Goal: Book appointment/travel/reservation

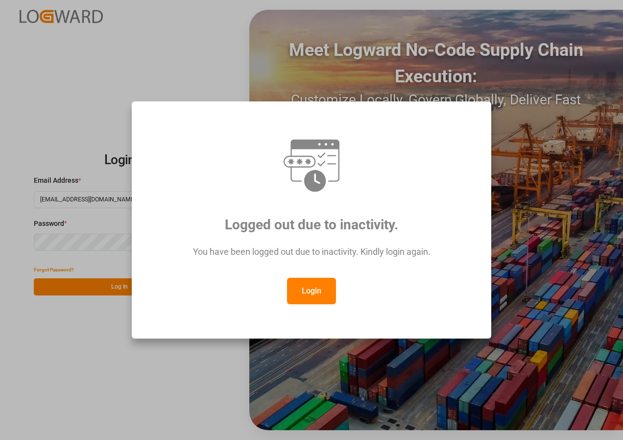
click at [322, 287] on button "Login" at bounding box center [311, 291] width 49 height 26
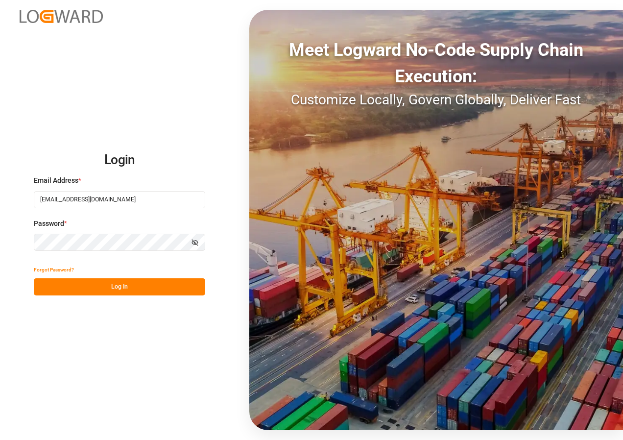
click at [133, 285] on button "Log In" at bounding box center [119, 286] width 171 height 17
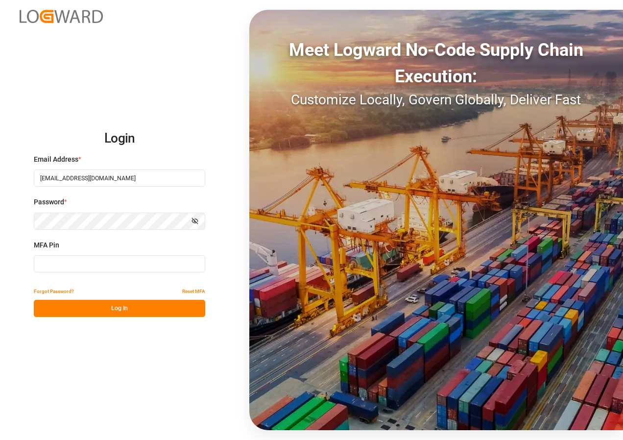
click at [92, 268] on input at bounding box center [119, 263] width 171 height 17
type input "814426"
click at [110, 308] on button "Log In" at bounding box center [119, 308] width 171 height 17
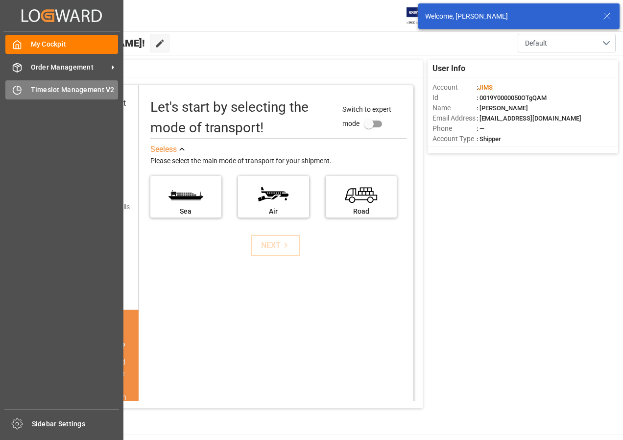
click at [31, 91] on span "Timeslot Management V2" at bounding box center [75, 90] width 88 height 10
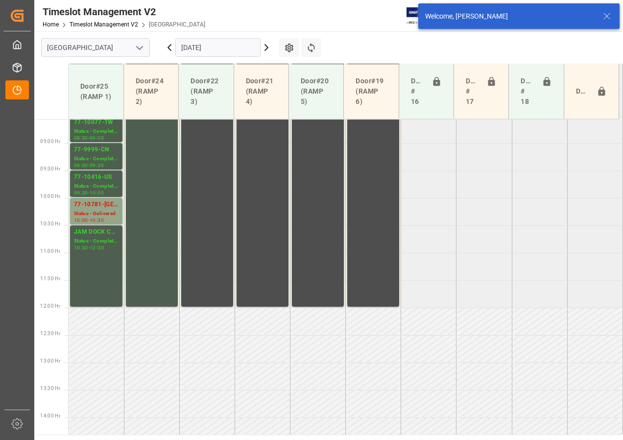
scroll to position [508, 0]
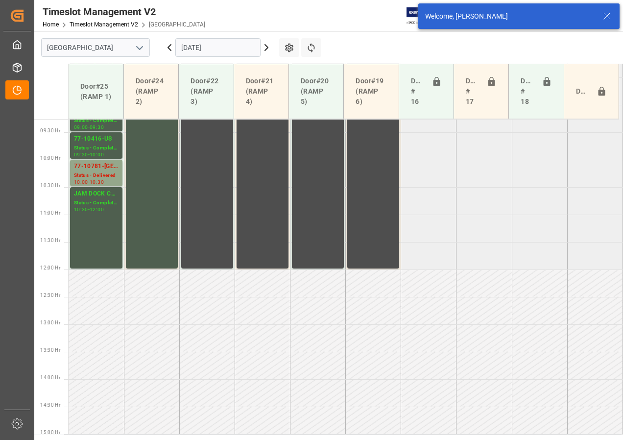
click at [221, 46] on input "[DATE]" at bounding box center [217, 47] width 85 height 19
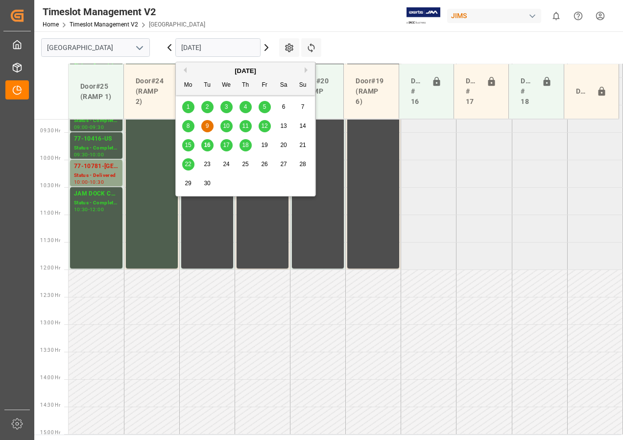
click at [227, 146] on span "17" at bounding box center [226, 145] width 6 height 7
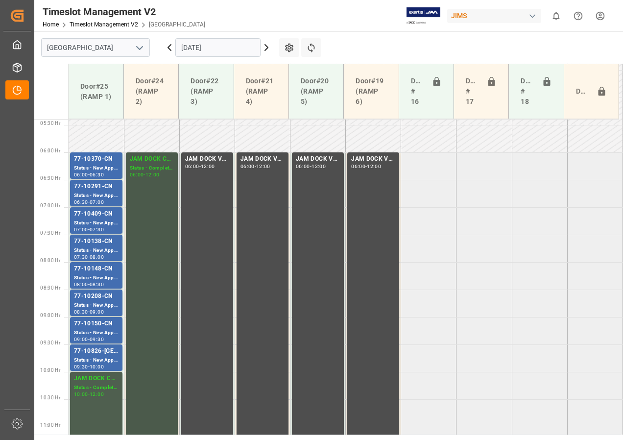
scroll to position [312, 0]
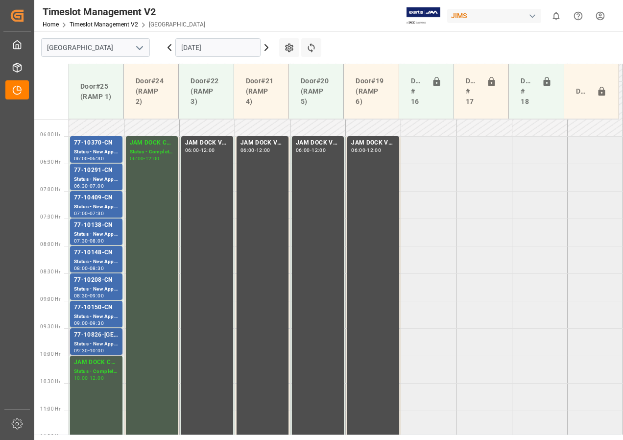
click at [80, 343] on div "Status - New Appointment" at bounding box center [96, 344] width 45 height 8
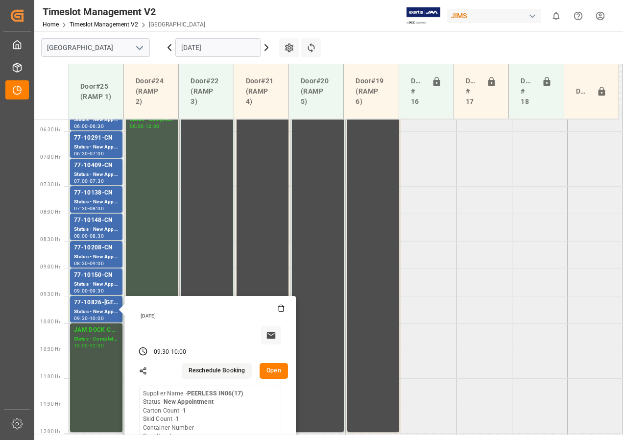
scroll to position [361, 0]
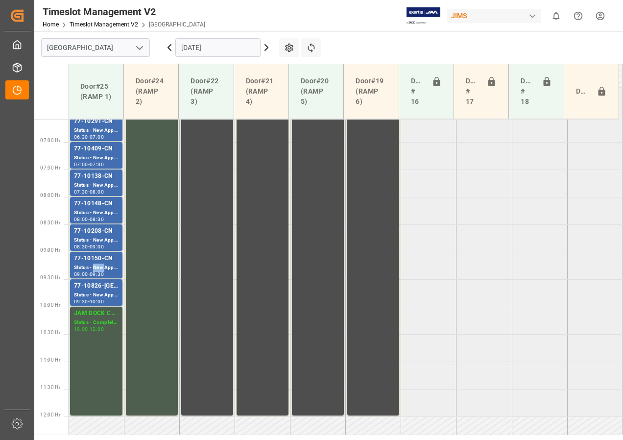
click at [98, 267] on div "Status - New Appointment" at bounding box center [96, 268] width 45 height 8
click at [106, 239] on div "Status - New Appointment" at bounding box center [96, 240] width 45 height 8
click at [104, 258] on div "77-10150-CN" at bounding box center [96, 259] width 45 height 10
click at [99, 240] on div "Status - New Appointment" at bounding box center [96, 240] width 45 height 8
click at [104, 211] on div "Status - New Appointment" at bounding box center [96, 213] width 45 height 8
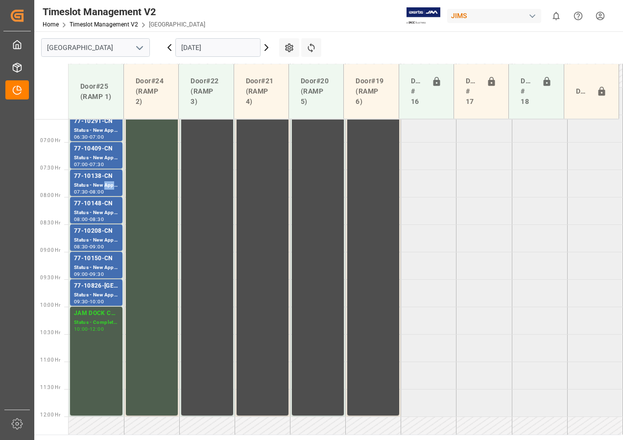
click at [108, 181] on div "Status - New Appointment" at bounding box center [96, 185] width 45 height 8
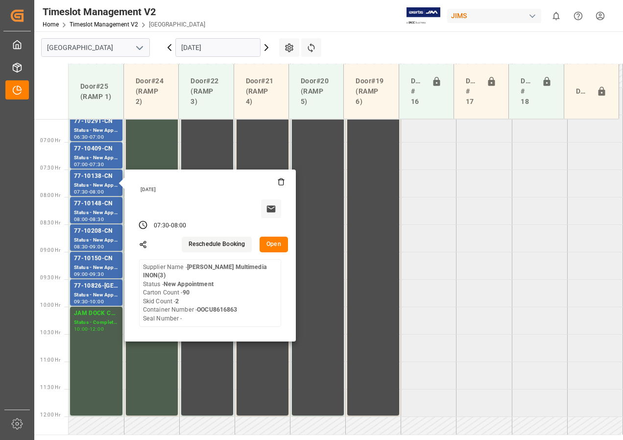
scroll to position [312, 0]
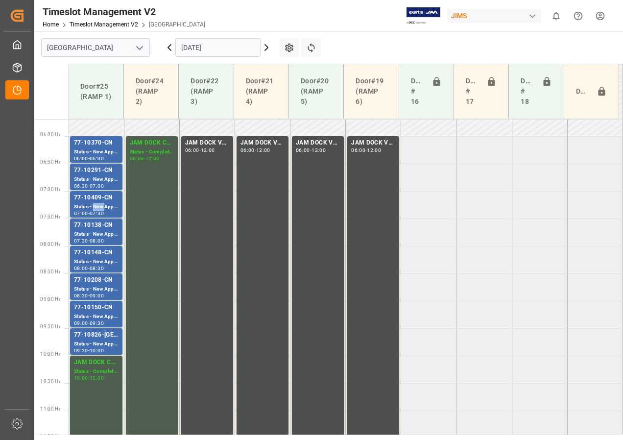
click at [96, 208] on div "Status - New Appointment" at bounding box center [96, 207] width 45 height 8
click at [98, 174] on div "77-10291-CN" at bounding box center [96, 171] width 45 height 10
click at [101, 151] on div "Status - New Appointment" at bounding box center [96, 152] width 45 height 8
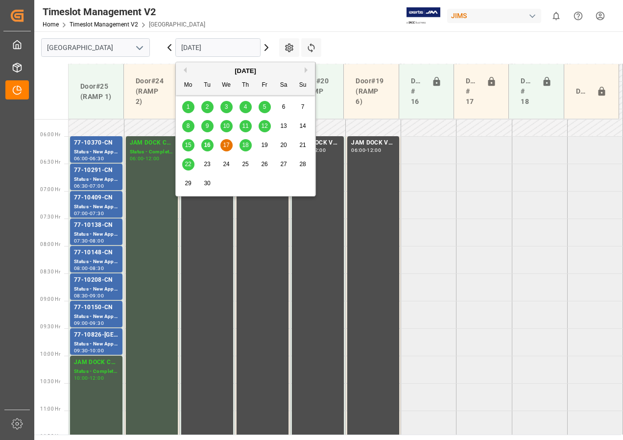
click at [192, 48] on input "[DATE]" at bounding box center [217, 47] width 85 height 19
click at [247, 146] on span "18" at bounding box center [245, 145] width 6 height 7
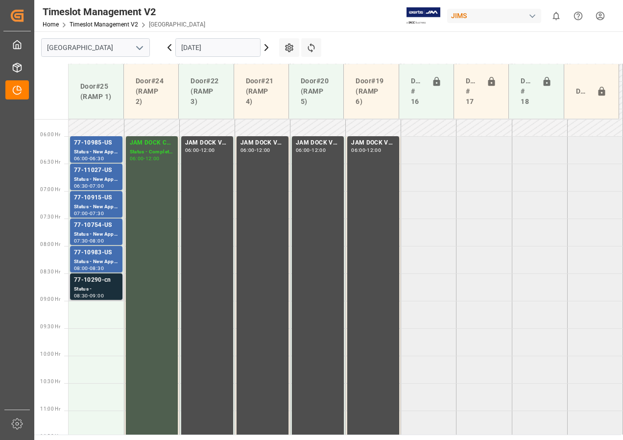
click at [101, 287] on div "Status -" at bounding box center [96, 289] width 45 height 8
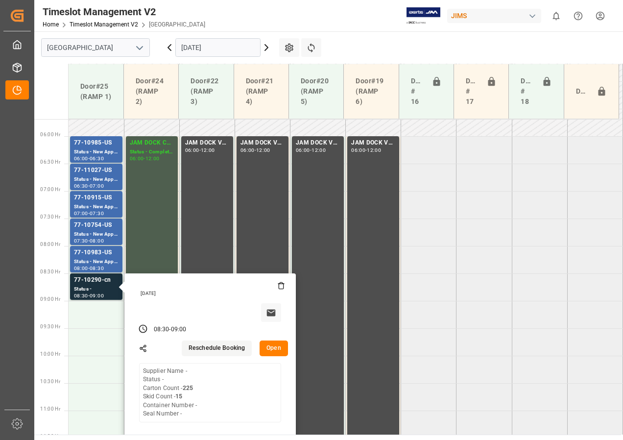
scroll to position [361, 0]
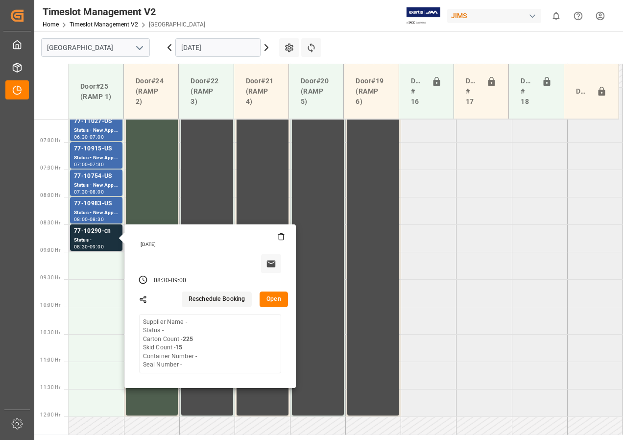
click at [273, 300] on button "Open" at bounding box center [274, 300] width 28 height 16
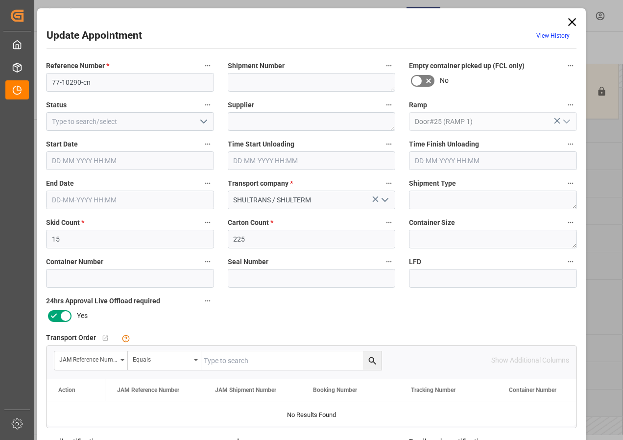
type input "[DATE] 08:30"
type input "[DATE] 09:00"
type input "[DATE] 13:23"
click at [216, 362] on input "text" at bounding box center [291, 360] width 180 height 19
type input "77-10290-cn"
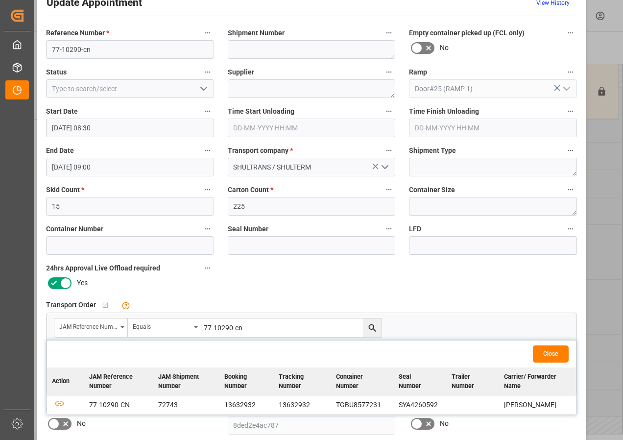
scroll to position [49, 0]
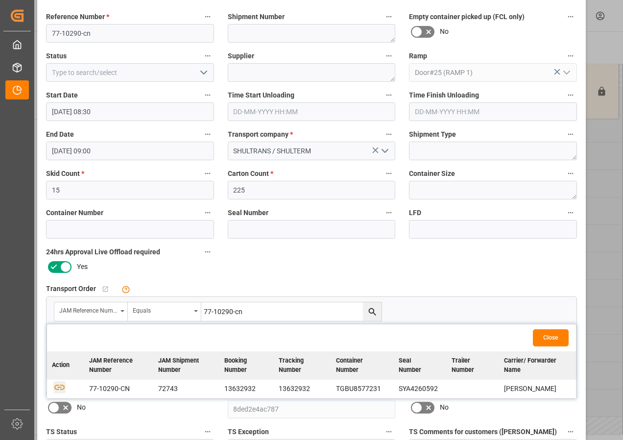
click at [57, 386] on icon "button" at bounding box center [59, 387] width 12 height 12
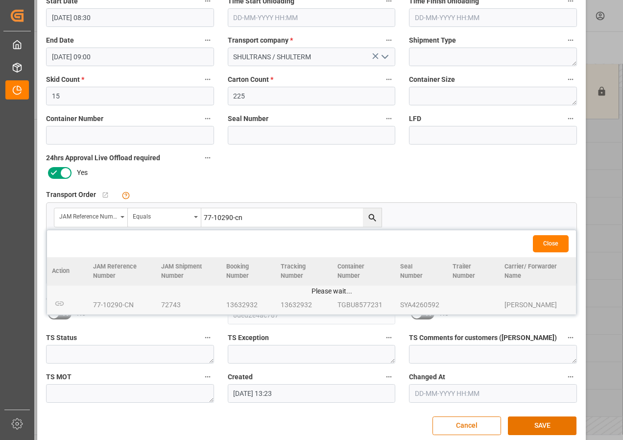
scroll to position [147, 0]
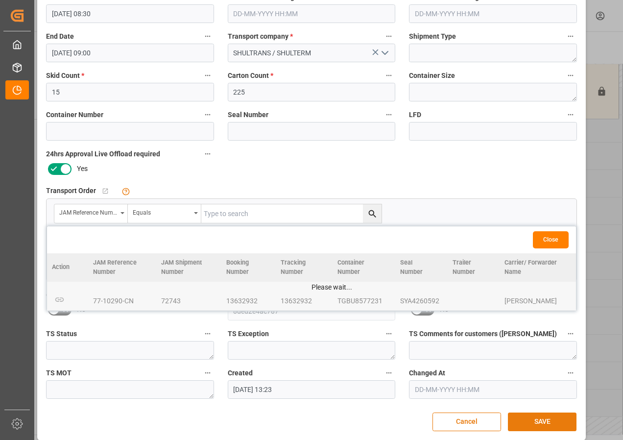
click at [547, 424] on button "SAVE" at bounding box center [542, 422] width 69 height 19
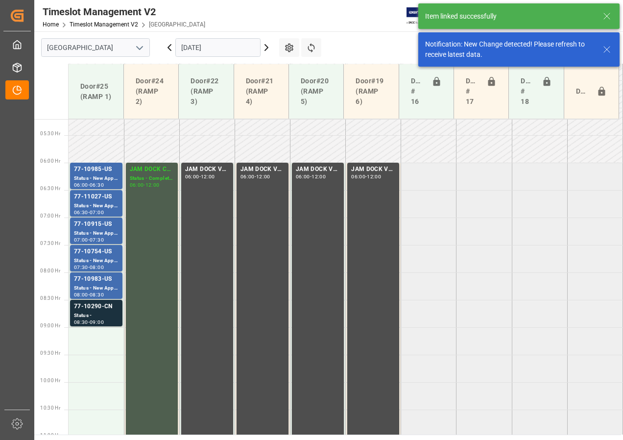
scroll to position [398, 0]
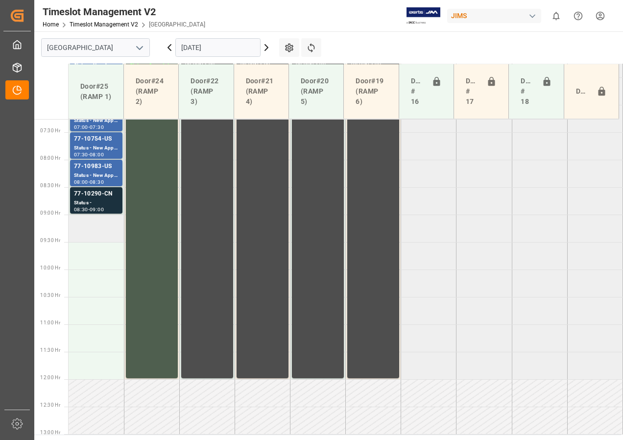
click at [104, 229] on td at bounding box center [96, 228] width 55 height 27
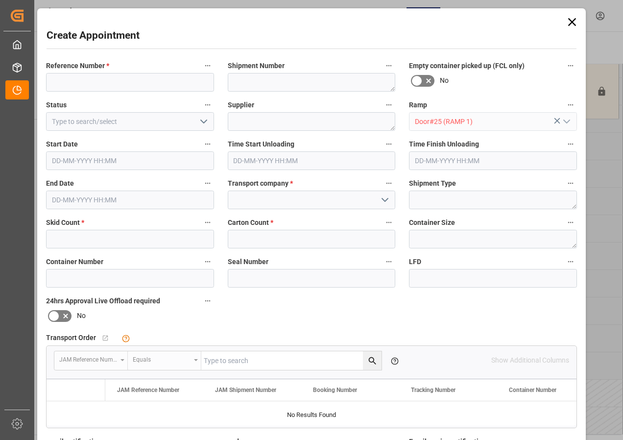
type input "[DATE] 09:00"
type input "[DATE] 09:30"
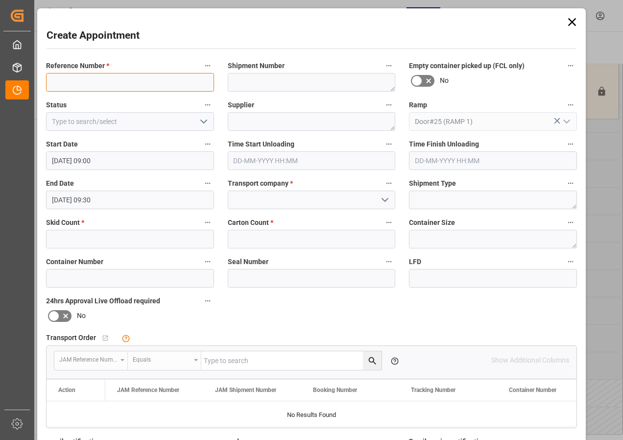
click at [82, 82] on input at bounding box center [130, 82] width 168 height 19
type input "77-11003-us"
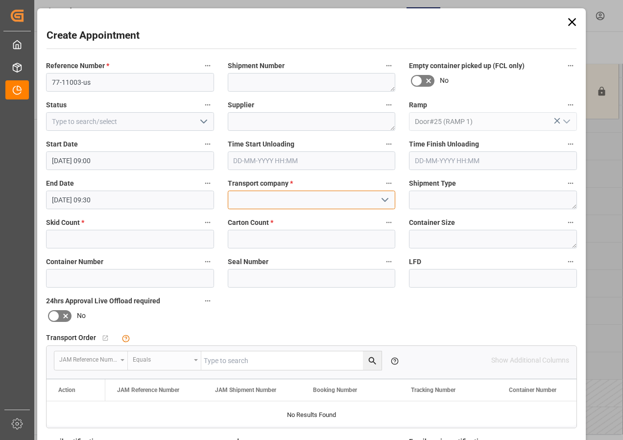
click at [273, 199] on input at bounding box center [312, 200] width 168 height 19
click at [388, 199] on icon "open menu" at bounding box center [385, 200] width 12 height 12
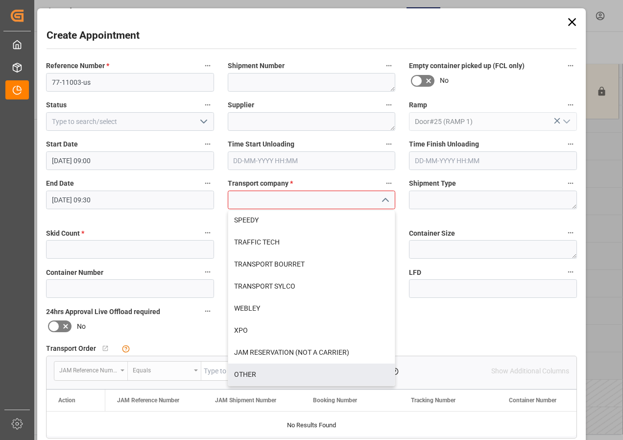
click at [245, 372] on div "OTHER" at bounding box center [311, 375] width 167 height 22
type input "OTHER"
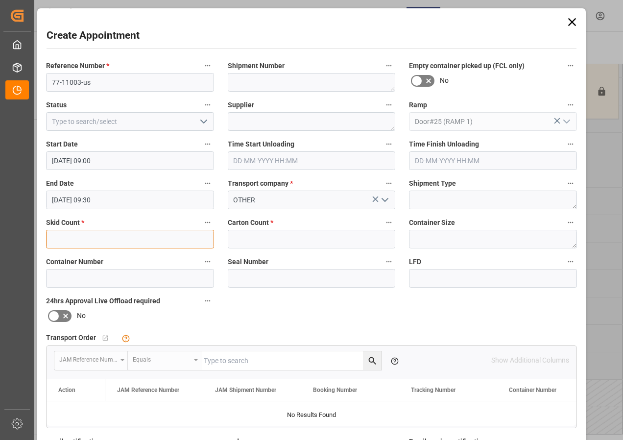
click at [88, 242] on input "text" at bounding box center [130, 239] width 168 height 19
type input "2"
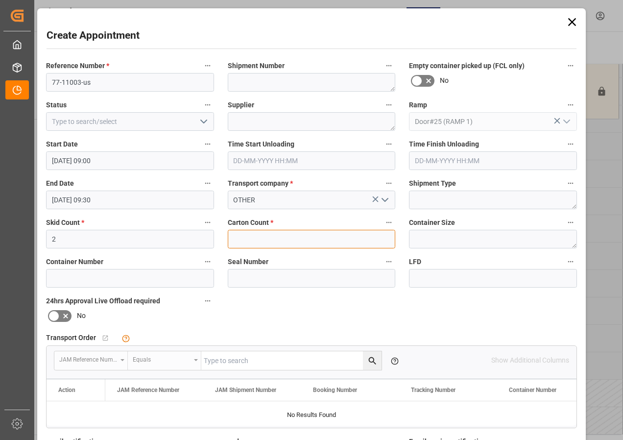
click at [246, 241] on input "text" at bounding box center [312, 239] width 168 height 19
type input "34"
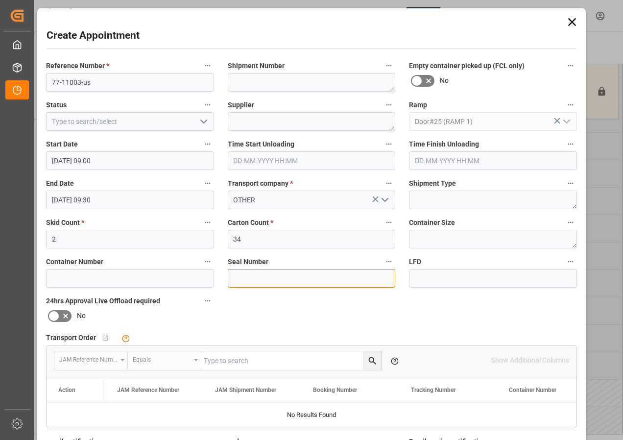
click at [242, 280] on input at bounding box center [312, 278] width 168 height 19
type input "C"
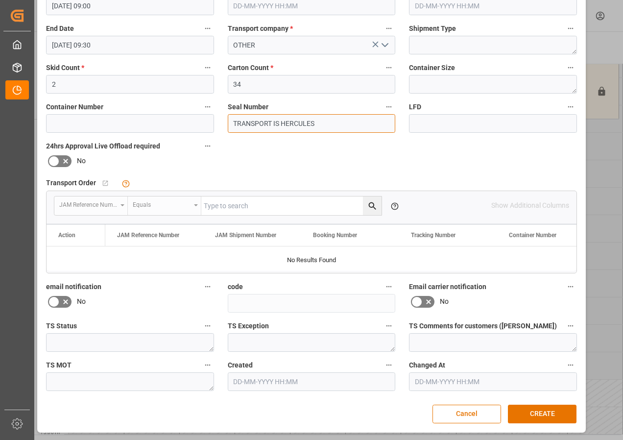
scroll to position [156, 0]
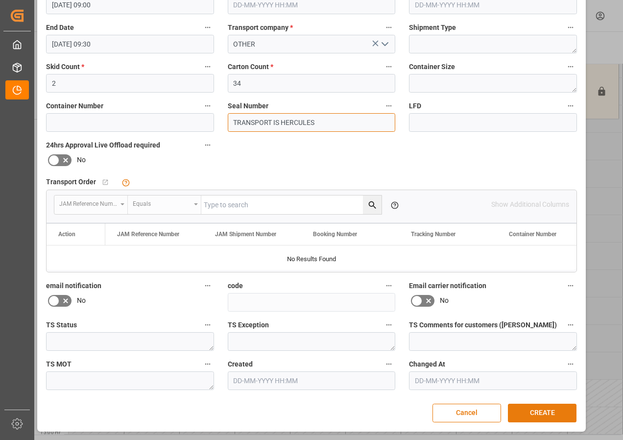
type input "TRANSPORT IS HERCULES"
click at [533, 408] on button "CREATE" at bounding box center [542, 413] width 69 height 19
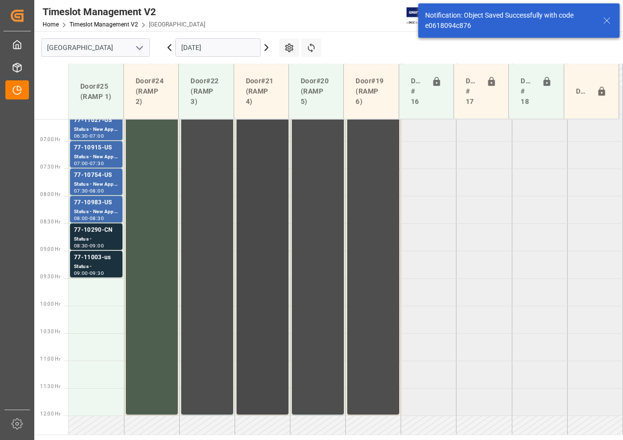
scroll to position [453, 0]
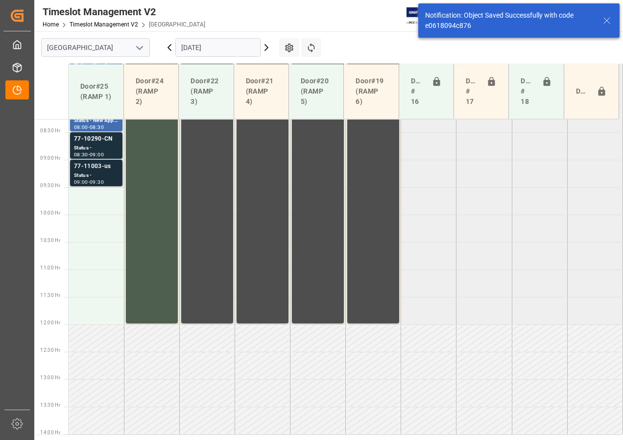
click at [104, 170] on div "77-11003-us" at bounding box center [96, 167] width 45 height 10
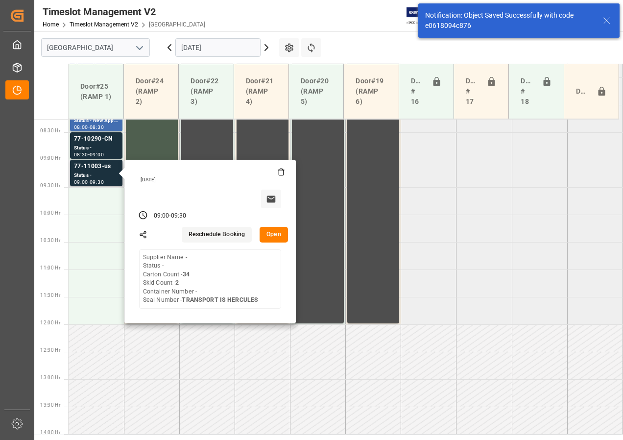
click at [273, 237] on button "Open" at bounding box center [274, 235] width 28 height 16
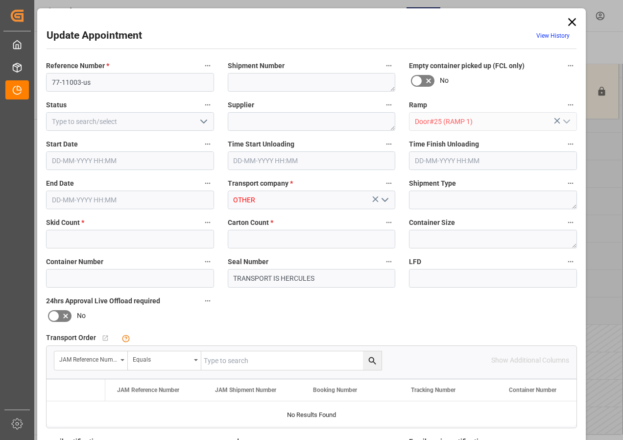
type input "2"
type input "34"
type input "[DATE] 09:00"
type input "[DATE] 09:30"
type input "[DATE] 14:12"
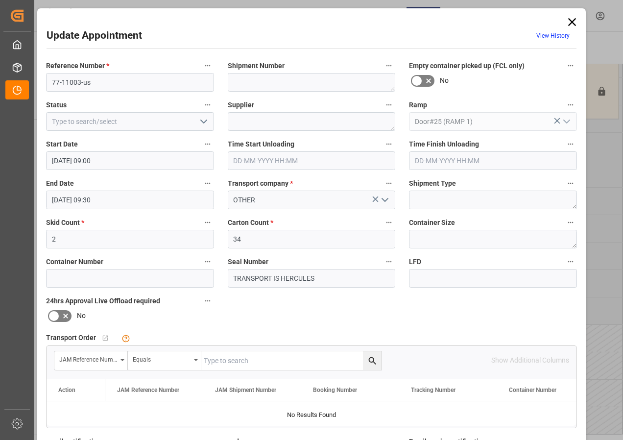
click at [230, 362] on input "text" at bounding box center [291, 360] width 180 height 19
type input "77-11003-us"
click at [368, 359] on icon "search button" at bounding box center [372, 361] width 10 height 10
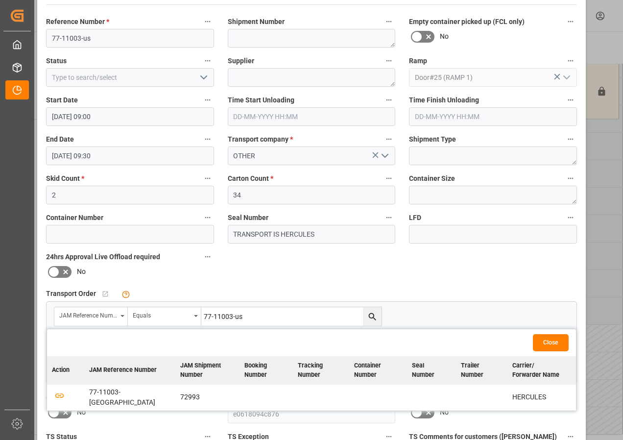
scroll to position [98, 0]
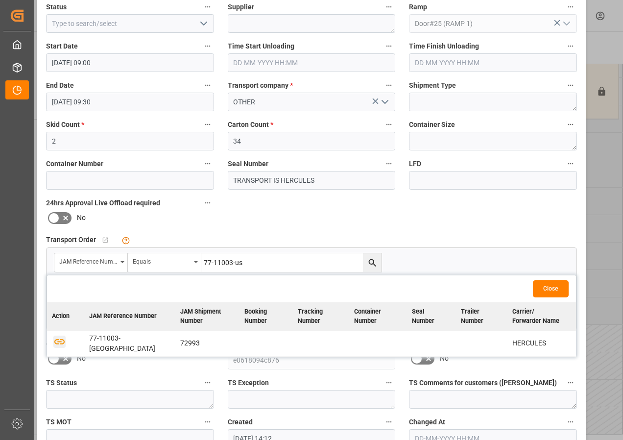
click at [58, 339] on icon "button" at bounding box center [59, 342] width 12 height 12
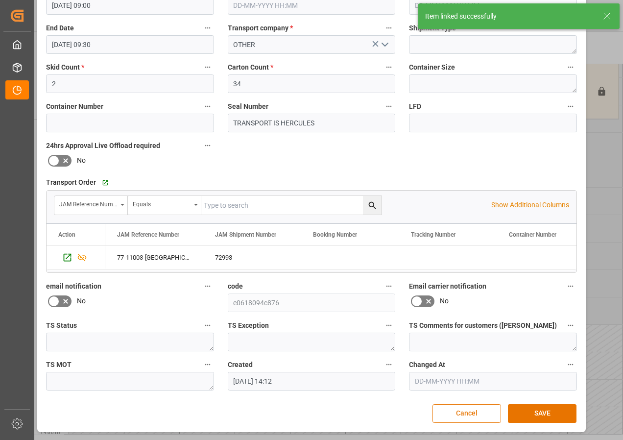
scroll to position [156, 0]
click at [524, 413] on button "SAVE" at bounding box center [542, 413] width 69 height 19
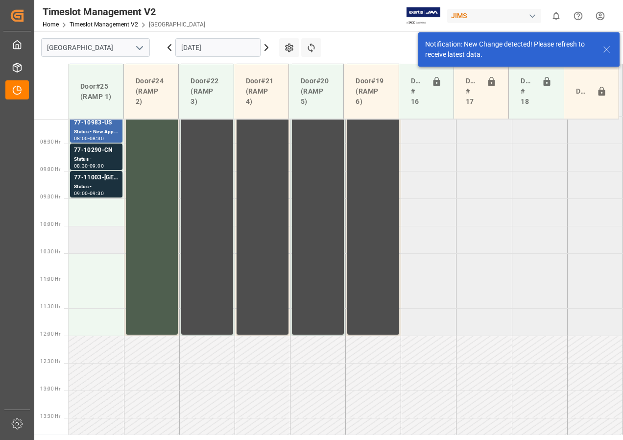
scroll to position [453, 0]
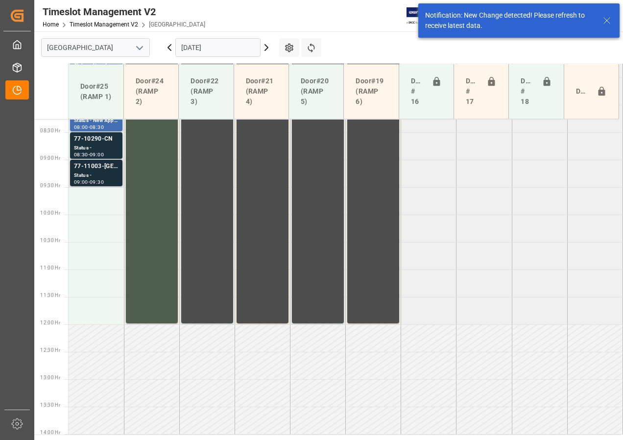
click at [91, 175] on div "Status -" at bounding box center [96, 175] width 45 height 8
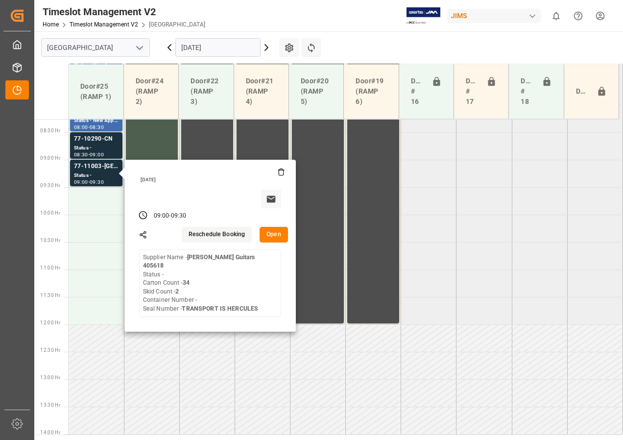
click at [272, 234] on button "Open" at bounding box center [274, 235] width 28 height 16
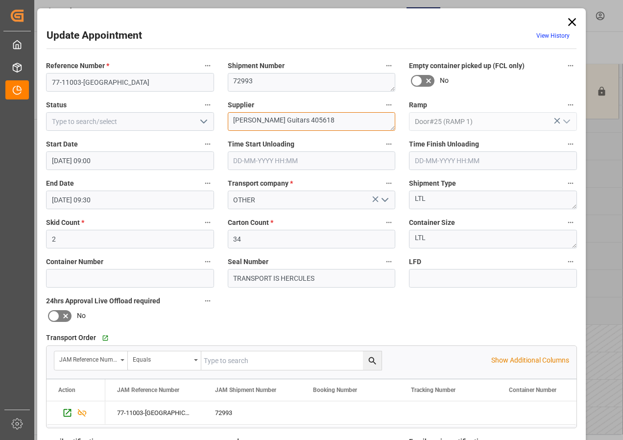
drag, startPoint x: 290, startPoint y: 122, endPoint x: 331, endPoint y: 118, distance: 41.8
click at [331, 118] on textarea "[PERSON_NAME] Guitars 405618" at bounding box center [312, 121] width 168 height 19
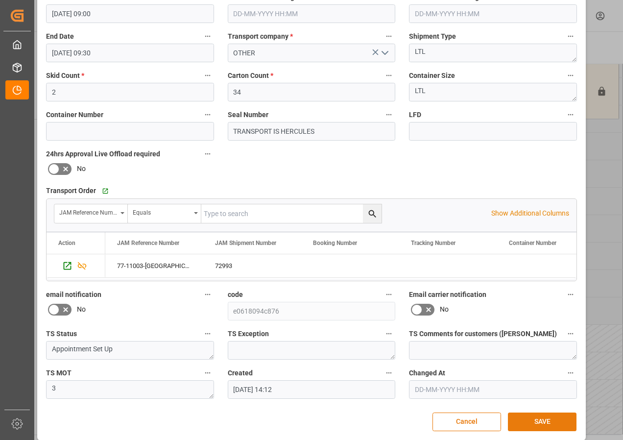
type textarea "[PERSON_NAME] Guitars"
click at [529, 420] on button "SAVE" at bounding box center [542, 422] width 69 height 19
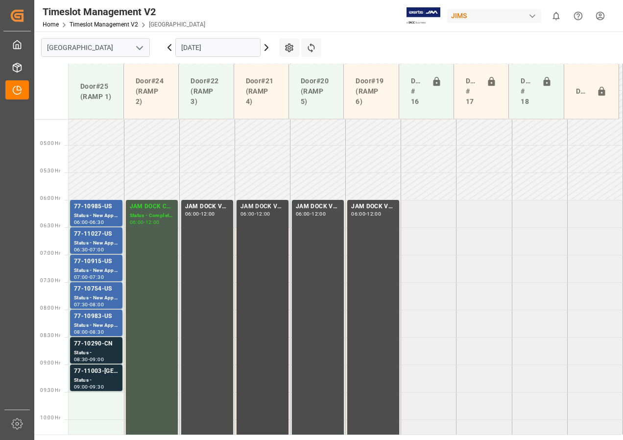
scroll to position [306, 0]
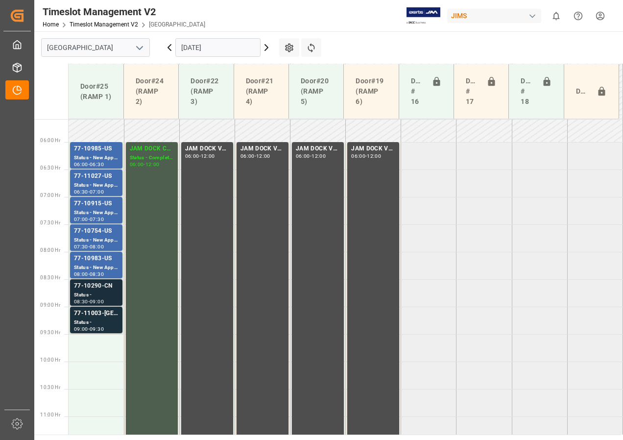
click at [103, 285] on div "77-10290-CN" at bounding box center [96, 286] width 45 height 10
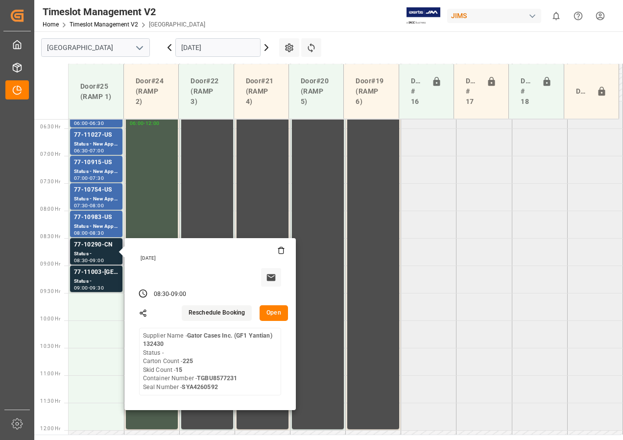
scroll to position [404, 0]
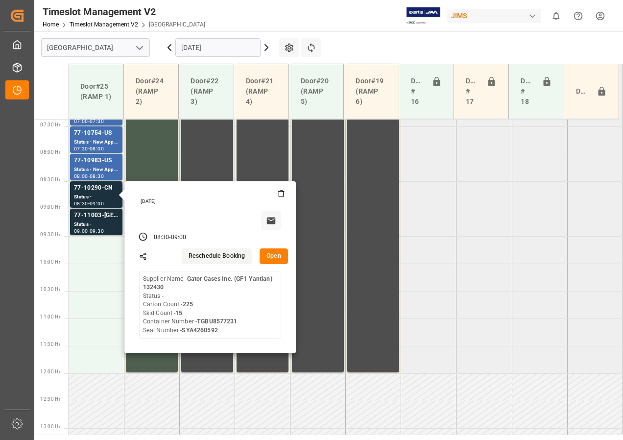
click at [276, 260] on button "Open" at bounding box center [274, 256] width 28 height 16
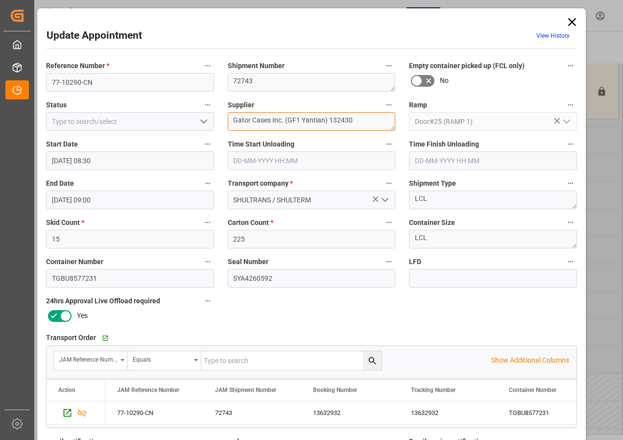
drag, startPoint x: 286, startPoint y: 120, endPoint x: 372, endPoint y: 117, distance: 86.8
click at [372, 117] on textarea "Gator Cases Inc. (GF1 Yantian) 132430" at bounding box center [312, 121] width 168 height 19
click at [300, 120] on textarea "Gator Cases IN01(" at bounding box center [312, 121] width 168 height 19
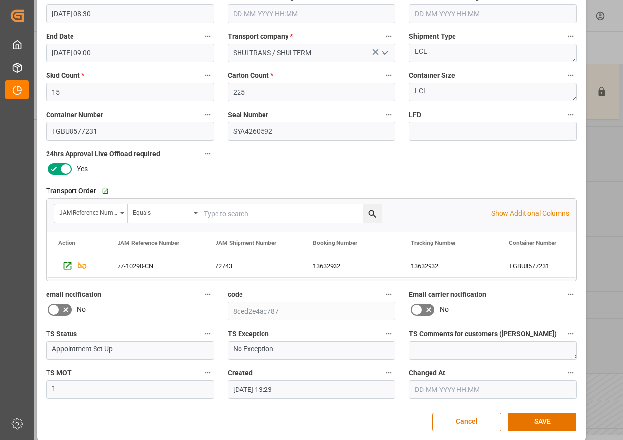
scroll to position [156, 0]
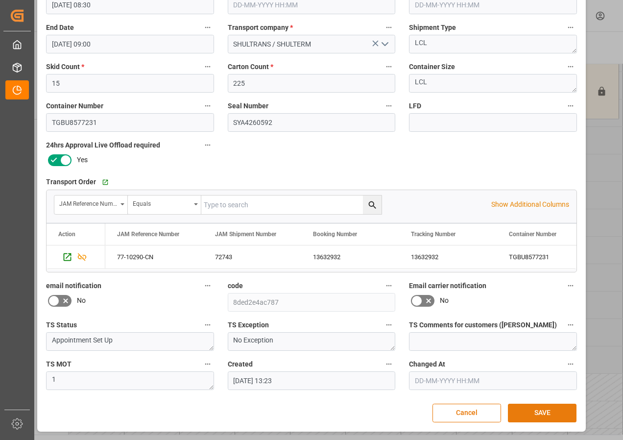
type textarea "Gator Cases IN01(66)"
click at [541, 411] on button "SAVE" at bounding box center [542, 413] width 69 height 19
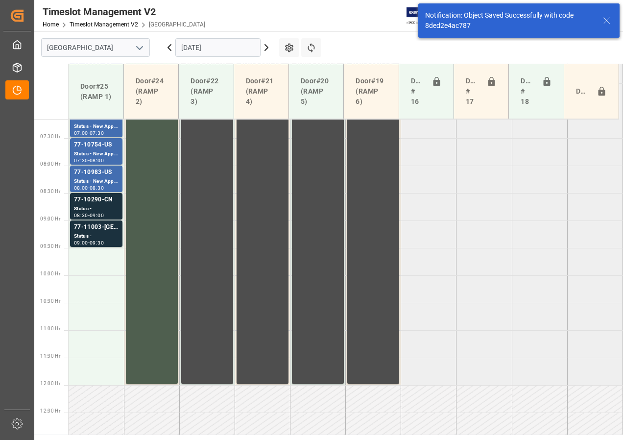
scroll to position [398, 0]
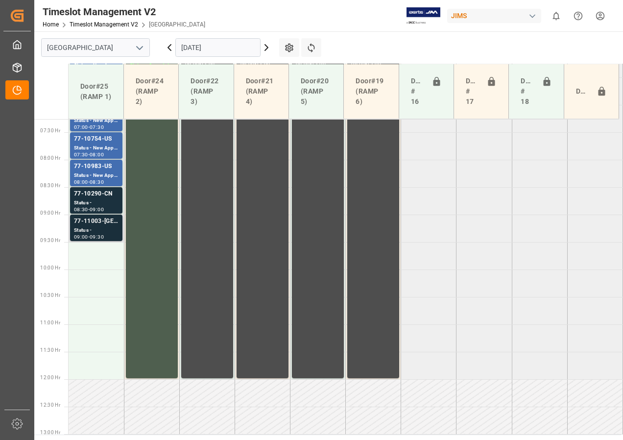
click at [98, 227] on div "Status -" at bounding box center [96, 230] width 45 height 8
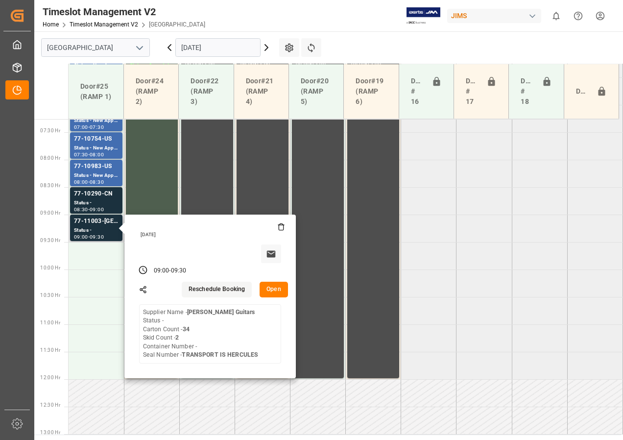
click at [269, 286] on button "Open" at bounding box center [274, 290] width 28 height 16
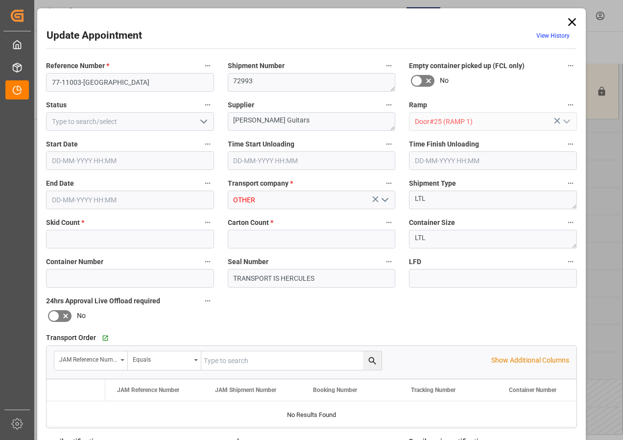
type input "2"
type input "34"
type input "[DATE] 09:00"
type input "[DATE] 09:30"
type input "[DATE] 14:12"
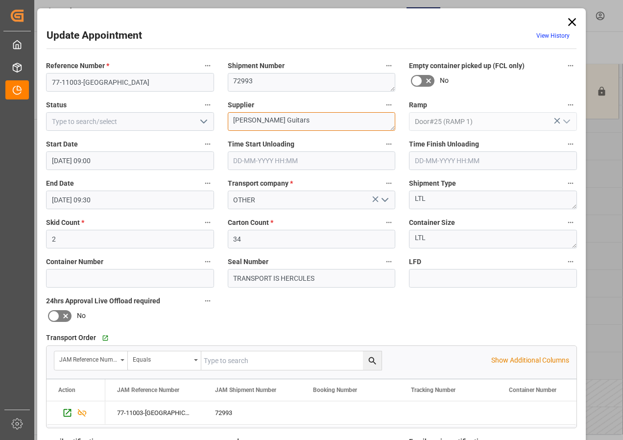
click at [303, 119] on textarea "[PERSON_NAME] Guitars" at bounding box center [312, 121] width 168 height 19
click at [313, 121] on textarea "[PERSON_NAME] Guitars IN01(" at bounding box center [312, 121] width 168 height 19
type textarea "[PERSON_NAME] Guitars IN01(20)"
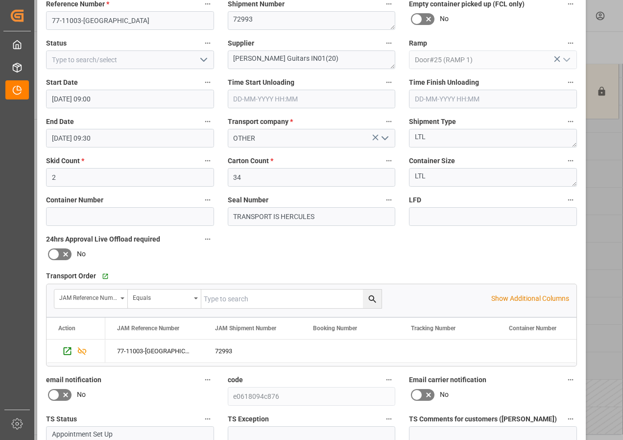
scroll to position [147, 0]
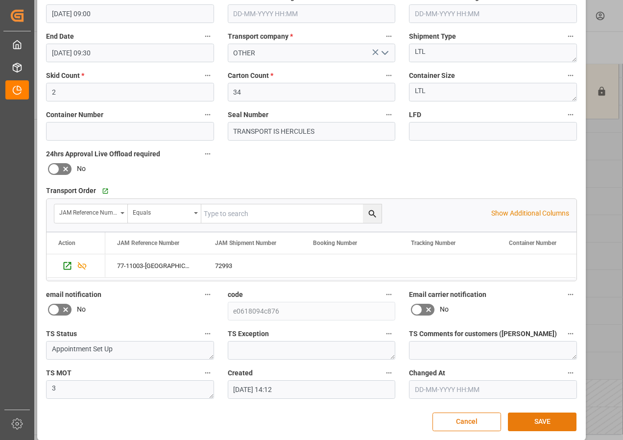
click at [529, 420] on button "SAVE" at bounding box center [542, 422] width 69 height 19
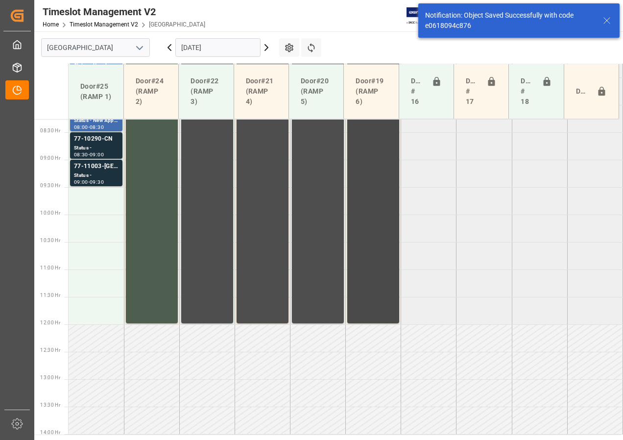
scroll to position [306, 0]
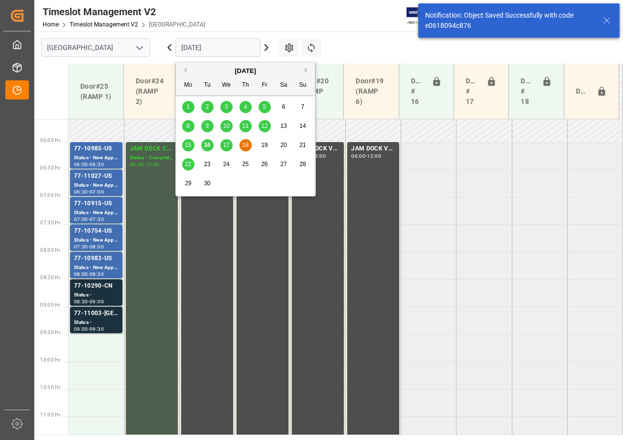
click at [241, 49] on input "[DATE]" at bounding box center [217, 47] width 85 height 19
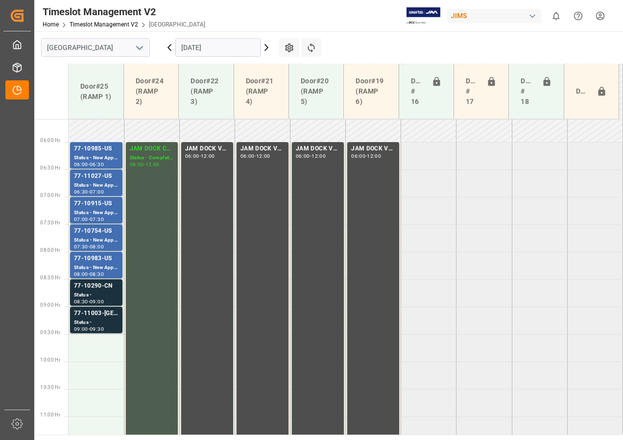
click at [217, 48] on input "[DATE]" at bounding box center [217, 47] width 85 height 19
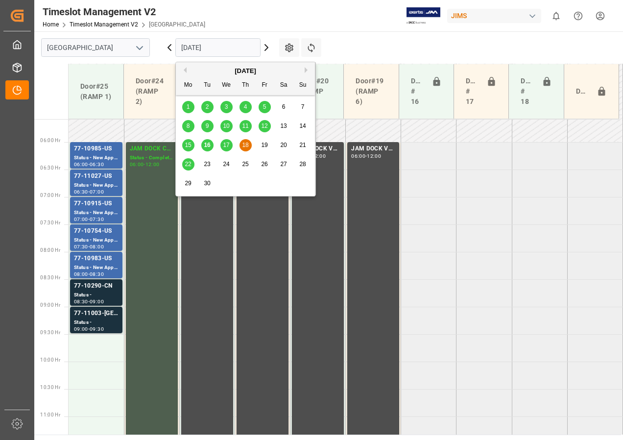
click at [228, 147] on span "17" at bounding box center [226, 145] width 6 height 7
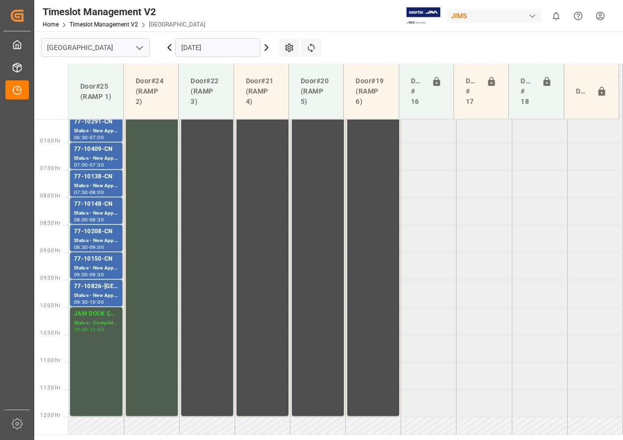
scroll to position [361, 0]
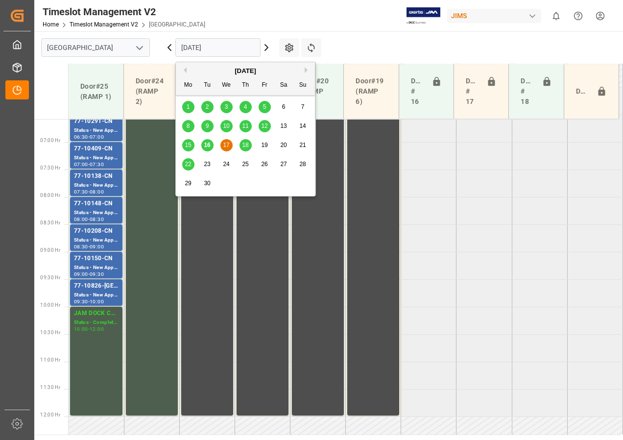
click at [196, 50] on input "[DATE]" at bounding box center [217, 47] width 85 height 19
click at [245, 146] on span "18" at bounding box center [245, 145] width 6 height 7
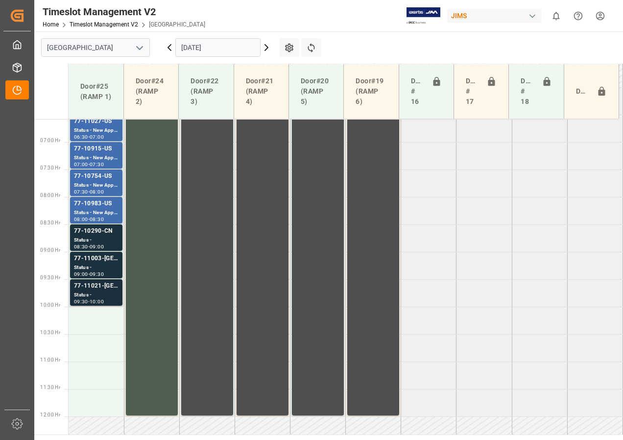
click at [93, 281] on div "77-11021-[GEOGRAPHIC_DATA] Status - 09:30 - 10:00" at bounding box center [96, 292] width 52 height 26
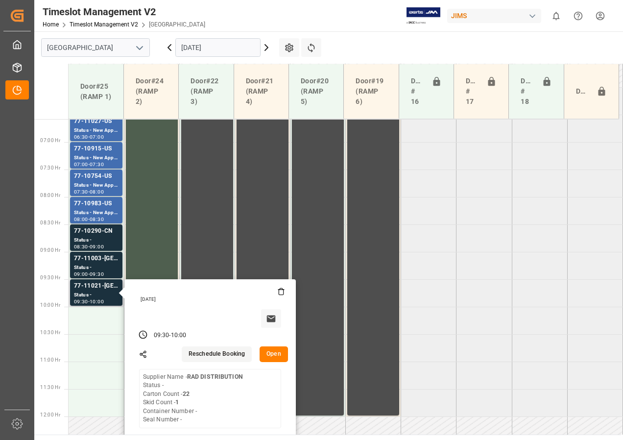
click at [275, 355] on button "Open" at bounding box center [274, 354] width 28 height 16
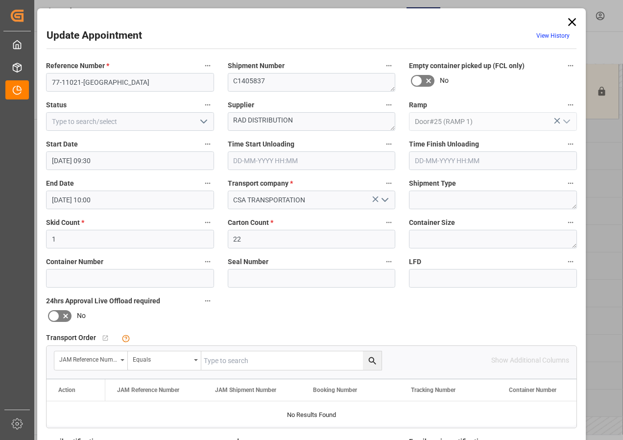
click at [243, 360] on input "text" at bounding box center [291, 360] width 180 height 19
type input "77-11021-[GEOGRAPHIC_DATA]"
click at [370, 358] on icon "search button" at bounding box center [371, 360] width 7 height 7
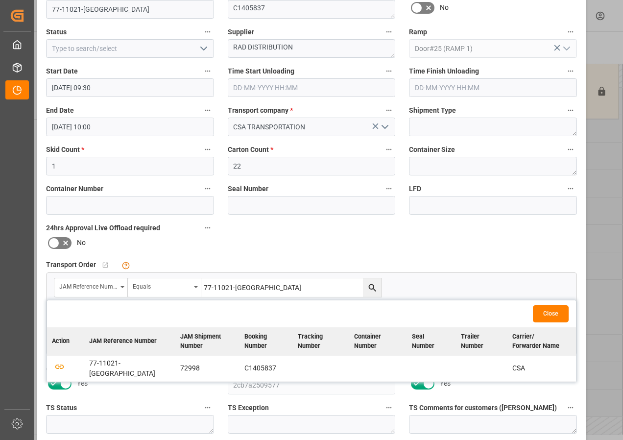
scroll to position [156, 0]
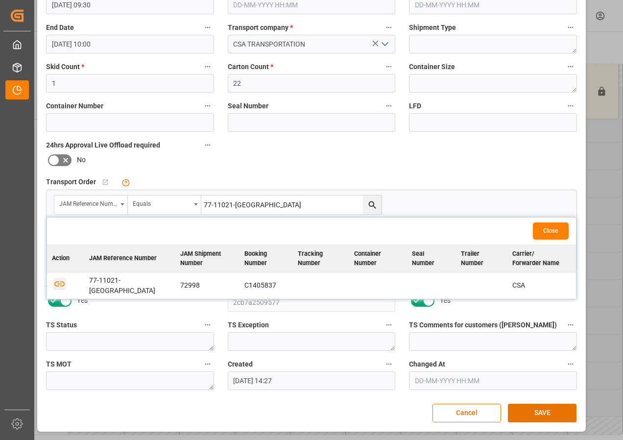
click at [61, 280] on icon "button" at bounding box center [59, 284] width 12 height 12
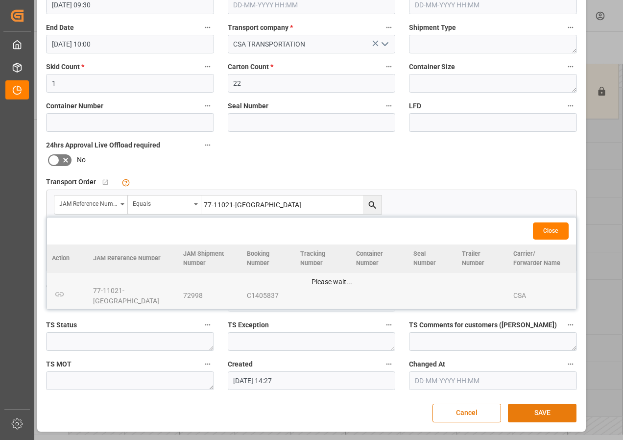
click at [545, 409] on button "SAVE" at bounding box center [542, 413] width 69 height 19
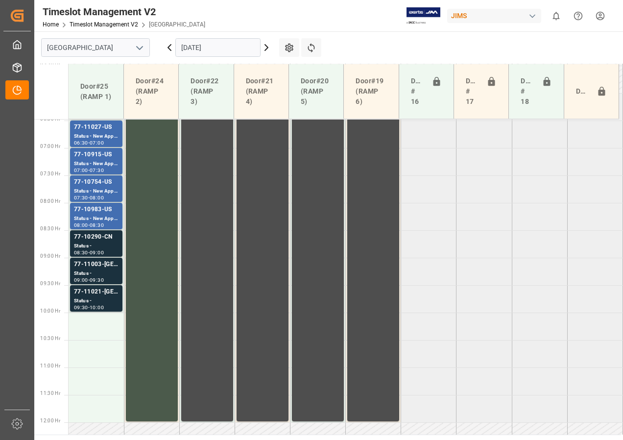
scroll to position [404, 0]
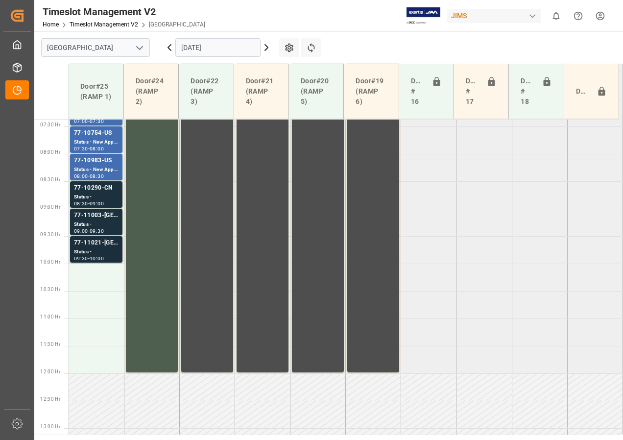
click at [100, 246] on div "77-11021-[GEOGRAPHIC_DATA]" at bounding box center [96, 243] width 45 height 10
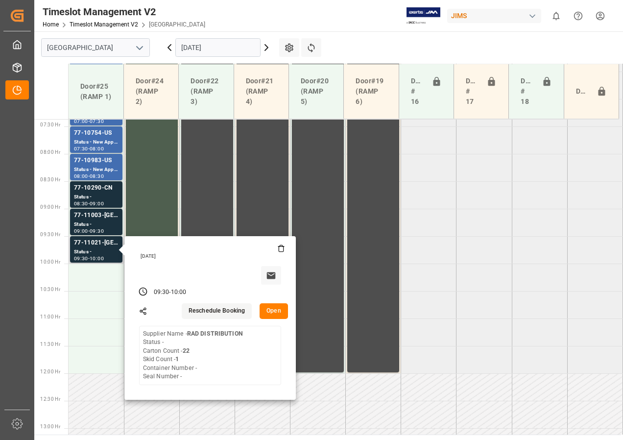
click at [273, 312] on button "Open" at bounding box center [274, 311] width 28 height 16
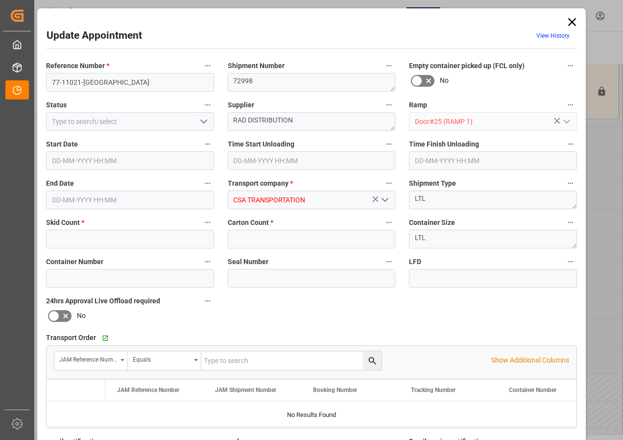
type input "1"
type input "22"
type input "[DATE] 09:30"
type input "[DATE] 10:00"
type input "[DATE] 14:27"
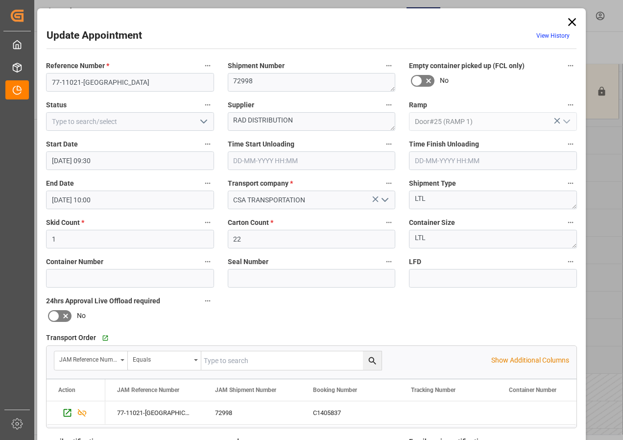
click at [568, 23] on icon at bounding box center [572, 22] width 14 height 14
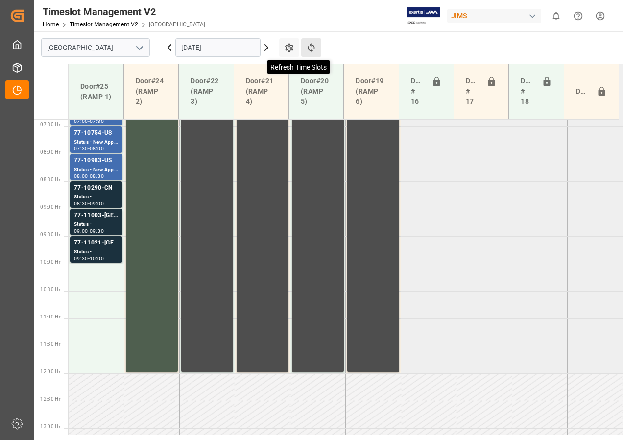
click at [309, 43] on icon at bounding box center [311, 48] width 10 height 10
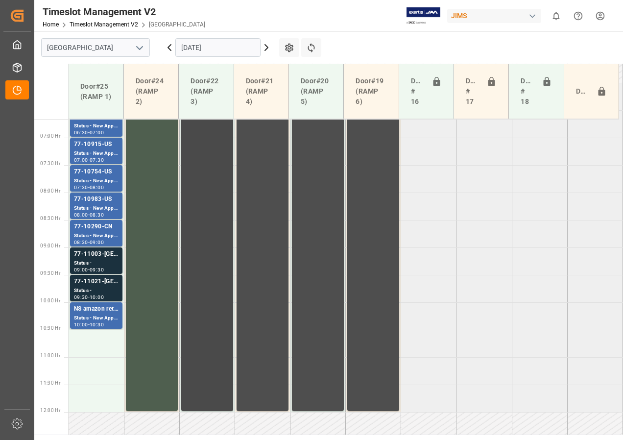
scroll to position [318, 0]
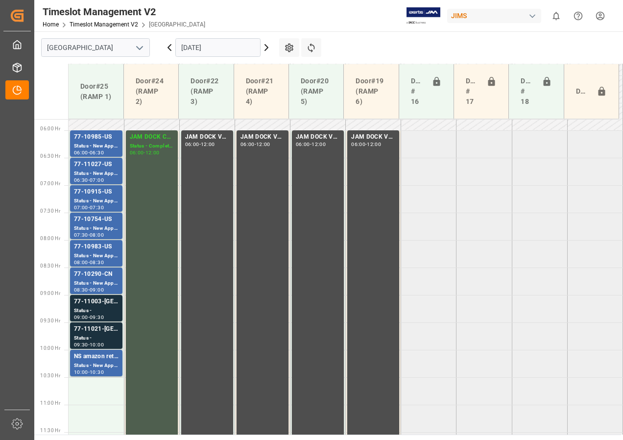
click at [264, 46] on icon at bounding box center [267, 48] width 12 height 12
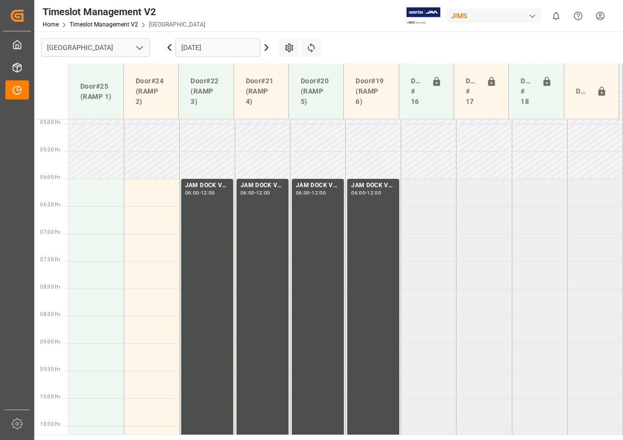
scroll to position [269, 0]
click at [171, 48] on icon at bounding box center [170, 48] width 12 height 12
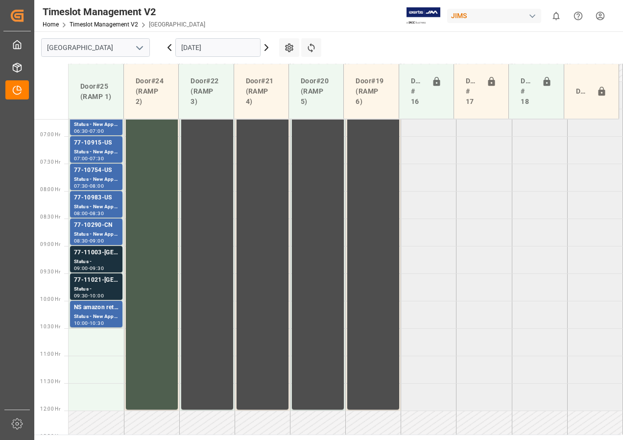
scroll to position [0, 0]
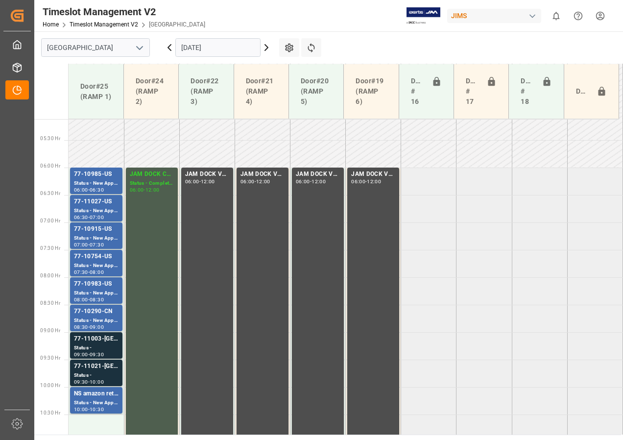
click at [169, 49] on icon at bounding box center [170, 48] width 12 height 12
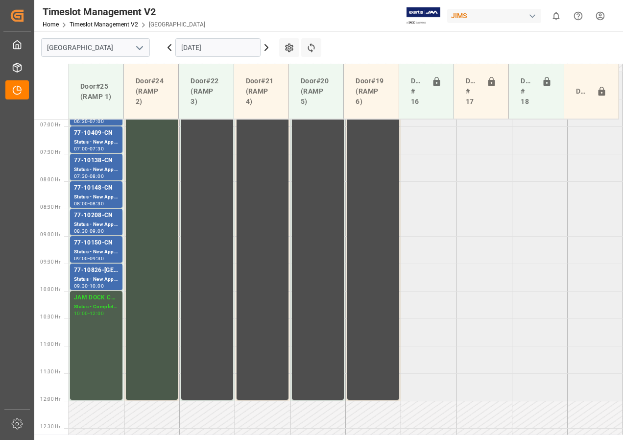
scroll to position [318, 0]
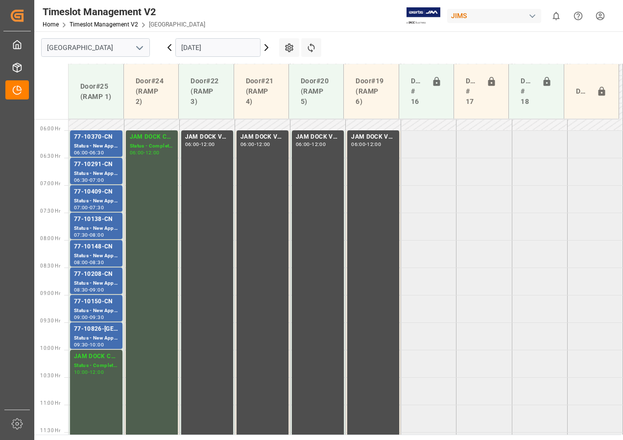
click at [170, 46] on icon at bounding box center [169, 48] width 3 height 6
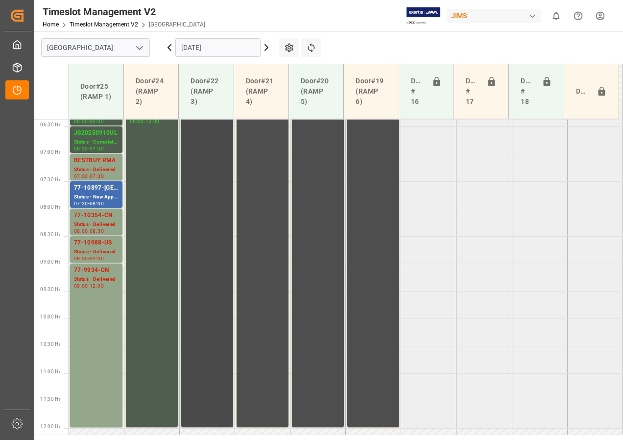
scroll to position [254, 0]
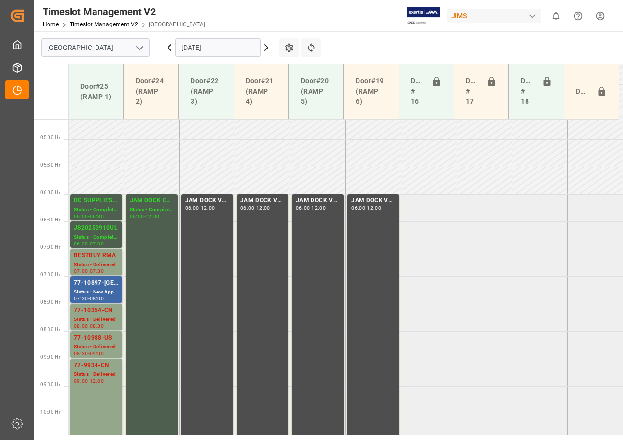
click at [97, 295] on div "Status - New Appointment" at bounding box center [96, 292] width 45 height 8
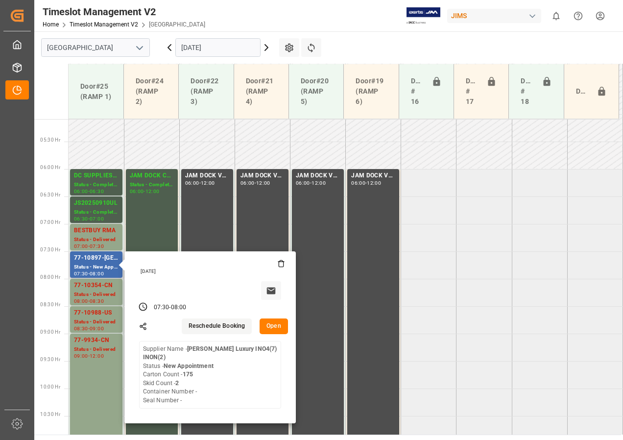
scroll to position [303, 0]
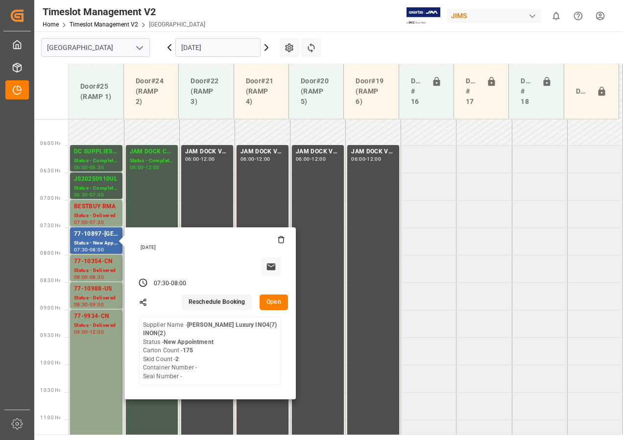
click at [271, 306] on button "Open" at bounding box center [274, 302] width 28 height 16
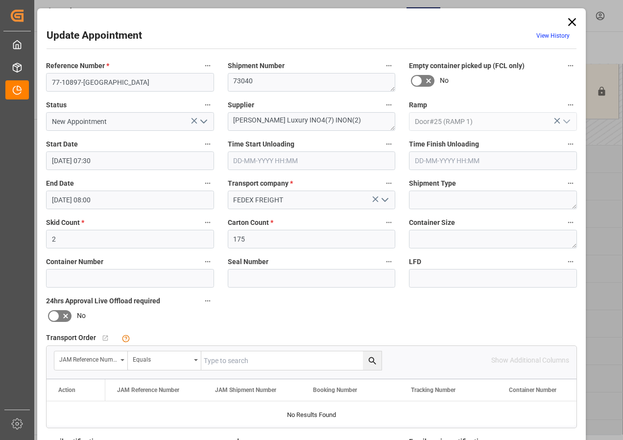
click at [571, 20] on icon at bounding box center [572, 22] width 14 height 14
